Goal: Task Accomplishment & Management: Manage account settings

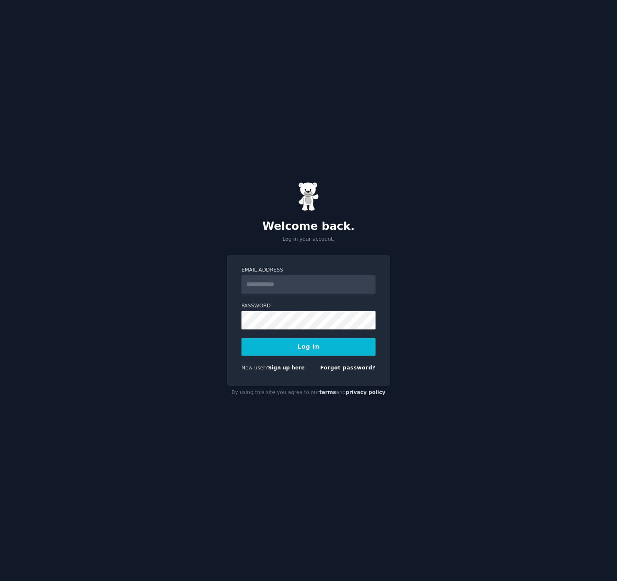
click at [149, 410] on div "Welcome back. Log in your account. Email Address Password Log In New user? Sign…" at bounding box center [308, 290] width 617 height 581
click at [294, 288] on input "Email Address" at bounding box center [308, 284] width 134 height 18
type input "**********"
click at [336, 346] on button "Log In" at bounding box center [308, 346] width 134 height 17
